Goal: Task Accomplishment & Management: Use online tool/utility

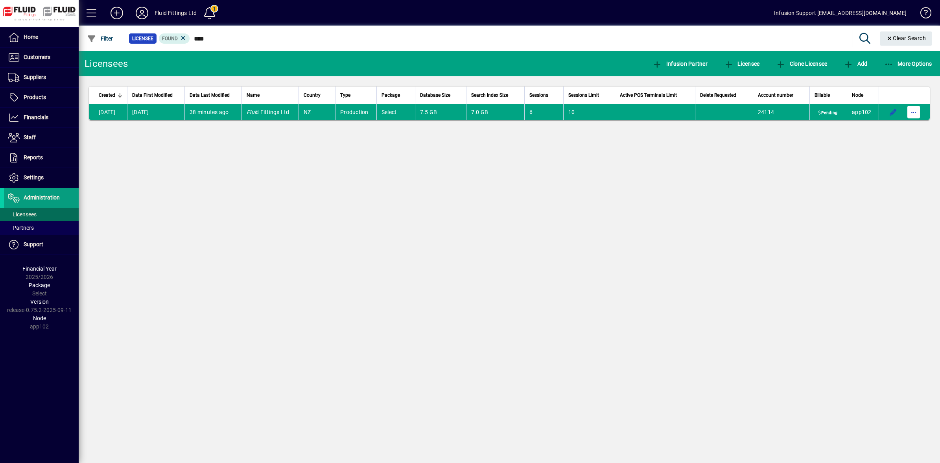
click at [912, 116] on span "button" at bounding box center [913, 112] width 19 height 19
click at [582, 191] on div at bounding box center [470, 231] width 940 height 463
click at [32, 152] on span at bounding box center [41, 157] width 75 height 19
